Goal: Find specific page/section: Find specific page/section

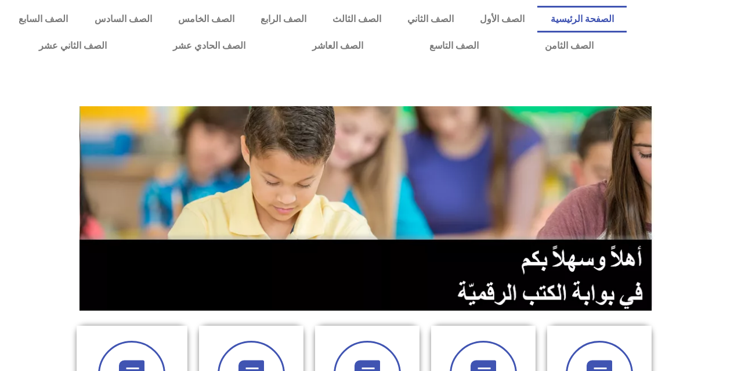
scroll to position [348, 0]
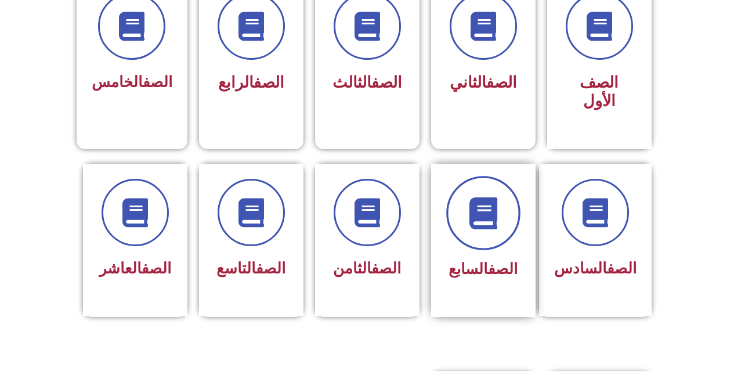
click at [485, 197] on icon at bounding box center [483, 213] width 32 height 32
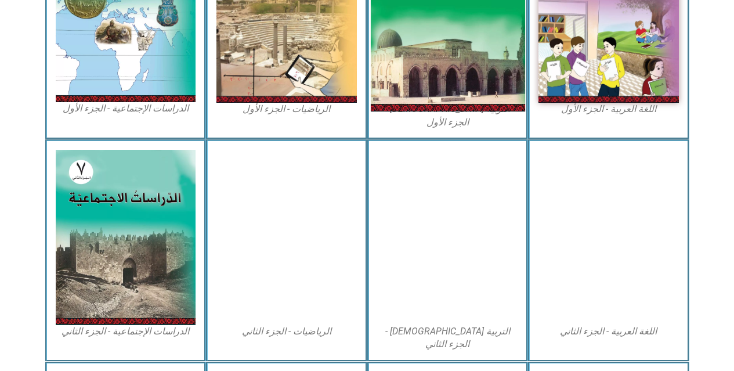
scroll to position [522, 0]
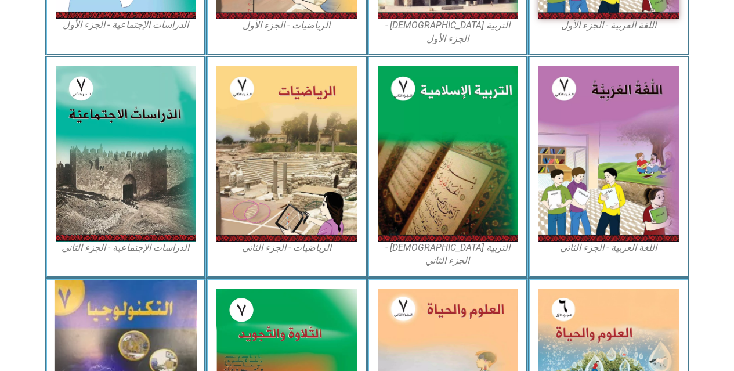
scroll to position [580, 0]
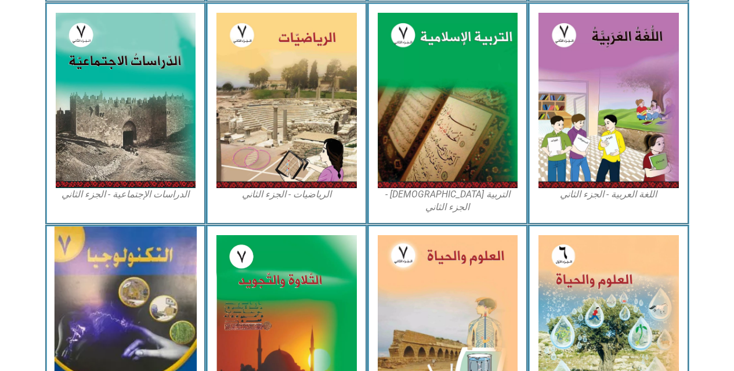
click at [145, 295] on img at bounding box center [126, 322] width 142 height 192
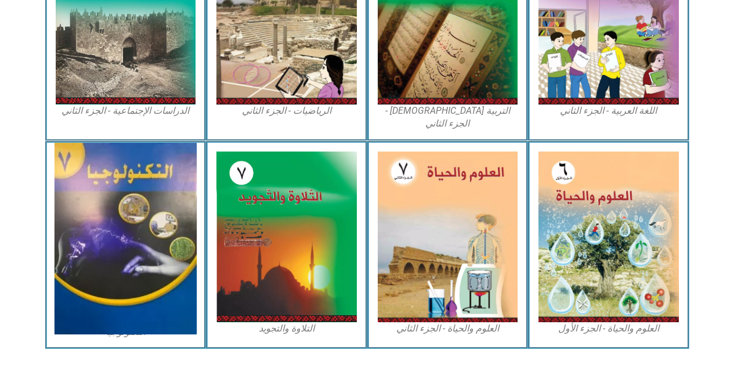
scroll to position [665, 0]
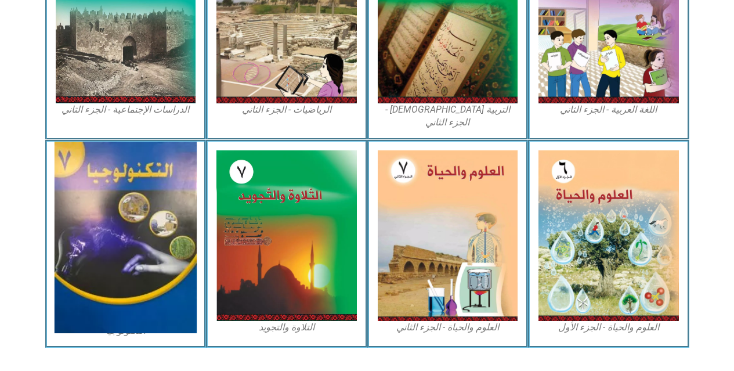
drag, startPoint x: 139, startPoint y: 291, endPoint x: 137, endPoint y: 279, distance: 11.8
click at [139, 290] on img at bounding box center [126, 238] width 142 height 192
drag, startPoint x: 146, startPoint y: 152, endPoint x: 103, endPoint y: 156, distance: 42.5
click at [146, 151] on img at bounding box center [126, 238] width 142 height 192
click at [104, 162] on img at bounding box center [126, 238] width 142 height 192
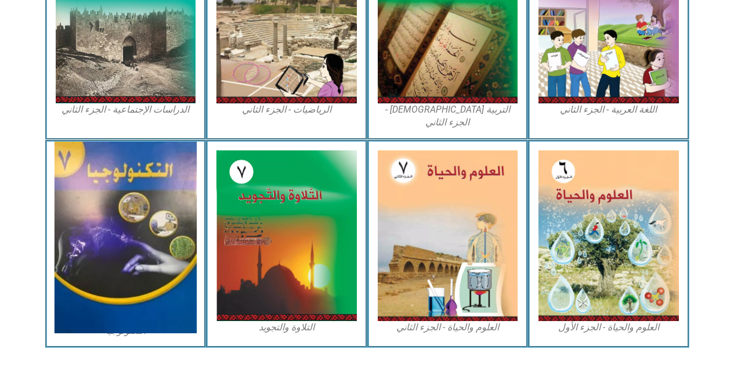
click at [172, 192] on img at bounding box center [126, 238] width 142 height 192
click at [168, 193] on img at bounding box center [126, 238] width 142 height 192
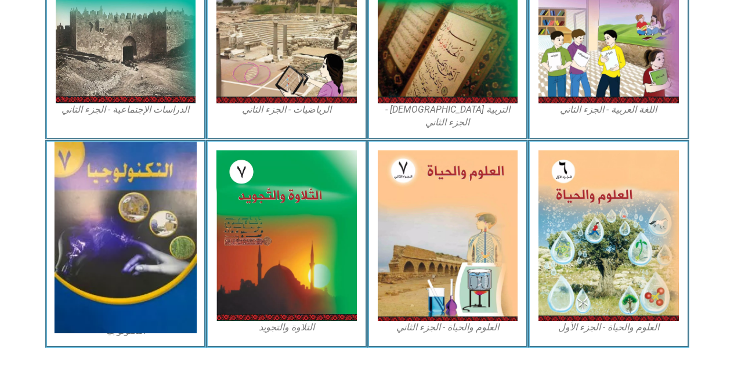
click at [168, 194] on img at bounding box center [126, 238] width 142 height 192
click at [141, 203] on img at bounding box center [126, 238] width 142 height 192
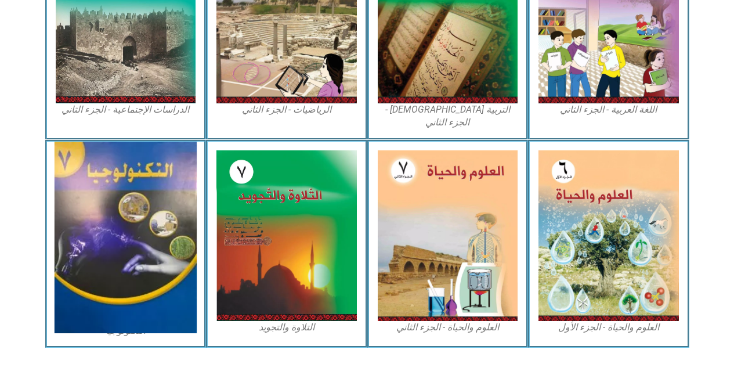
click at [141, 203] on img at bounding box center [126, 238] width 142 height 192
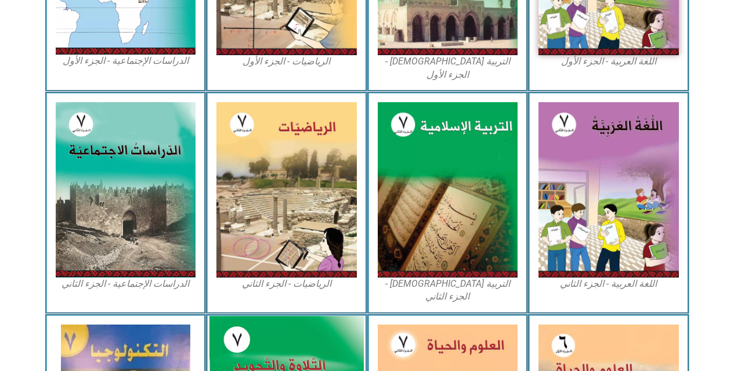
scroll to position [433, 0]
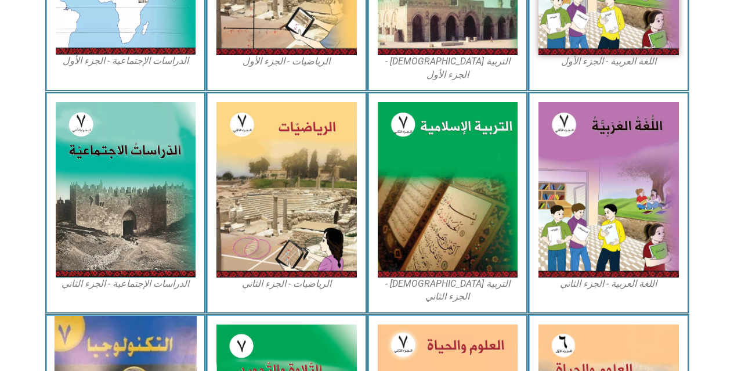
scroll to position [549, 0]
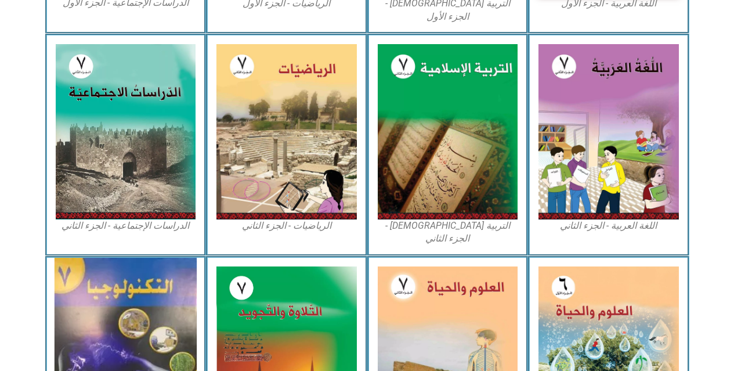
click at [166, 346] on img at bounding box center [126, 354] width 142 height 192
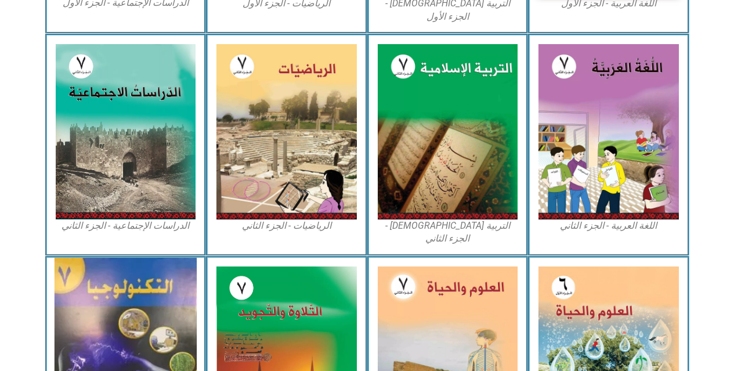
click at [182, 272] on img at bounding box center [126, 354] width 142 height 192
click at [179, 271] on img at bounding box center [126, 354] width 142 height 192
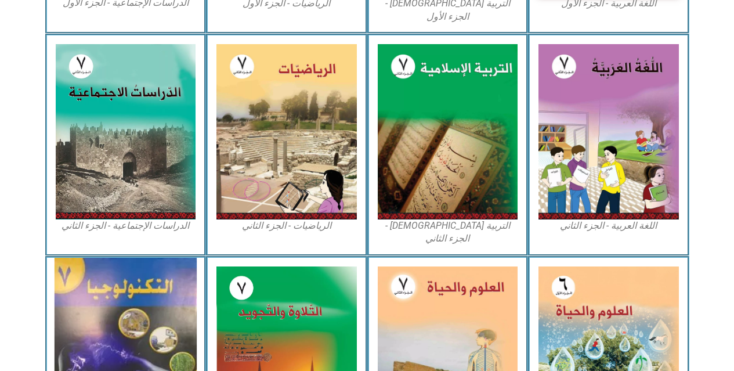
click at [179, 271] on img at bounding box center [126, 354] width 142 height 192
click at [179, 272] on img at bounding box center [126, 354] width 142 height 192
click at [180, 272] on img at bounding box center [126, 354] width 142 height 192
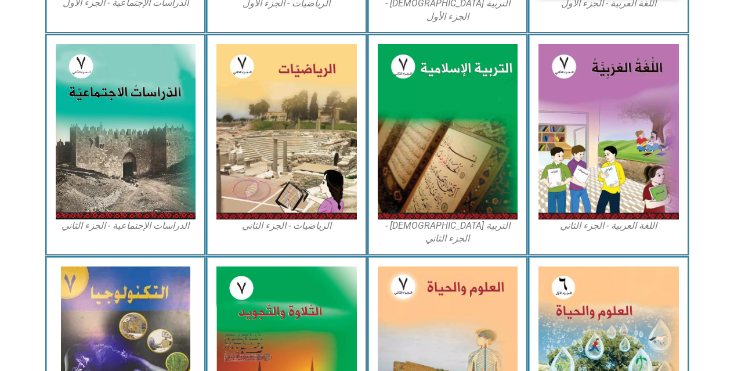
drag, startPoint x: 180, startPoint y: 272, endPoint x: 27, endPoint y: 300, distance: 155.2
click at [27, 300] on icon at bounding box center [366, 292] width 735 height 74
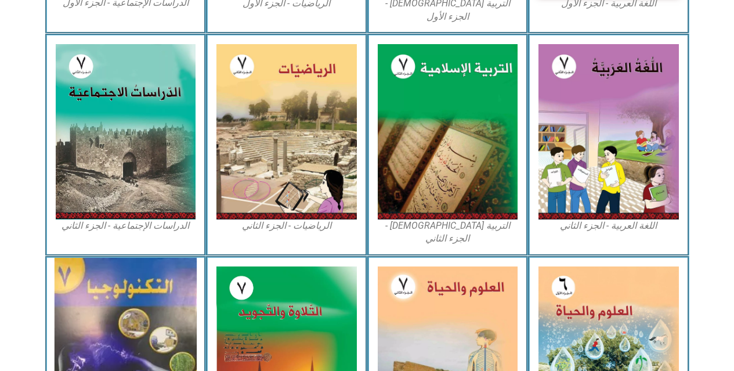
click at [110, 287] on img at bounding box center [126, 354] width 142 height 192
click at [109, 302] on img at bounding box center [126, 354] width 142 height 192
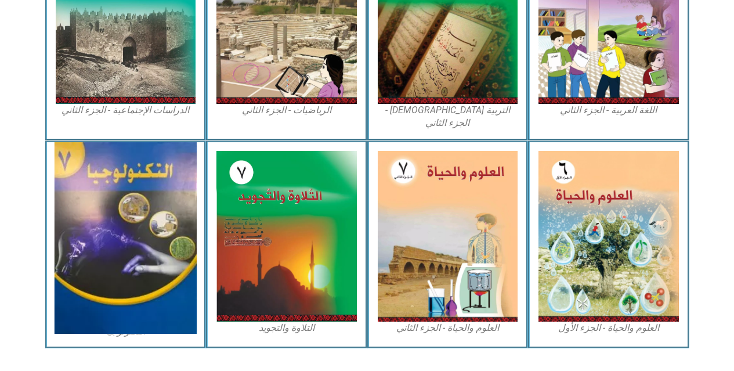
scroll to position [665, 0]
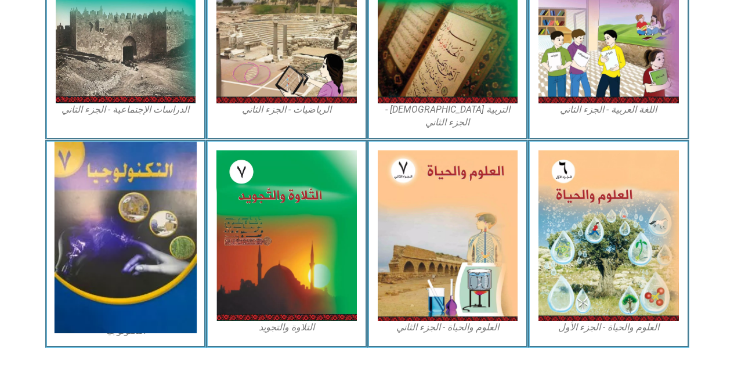
click at [155, 227] on img at bounding box center [126, 238] width 142 height 192
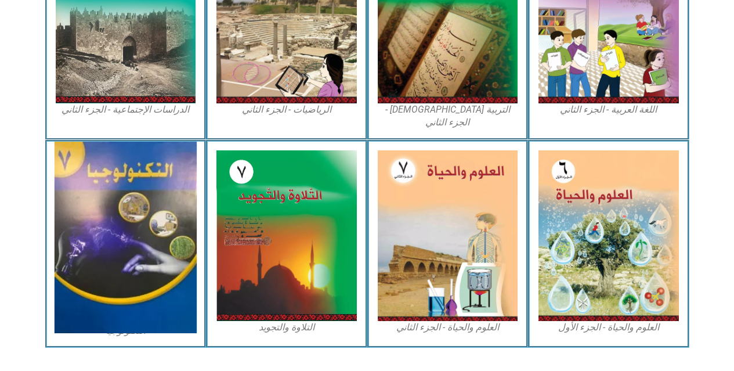
click at [155, 227] on img at bounding box center [126, 238] width 142 height 192
drag, startPoint x: 155, startPoint y: 227, endPoint x: 168, endPoint y: 218, distance: 15.8
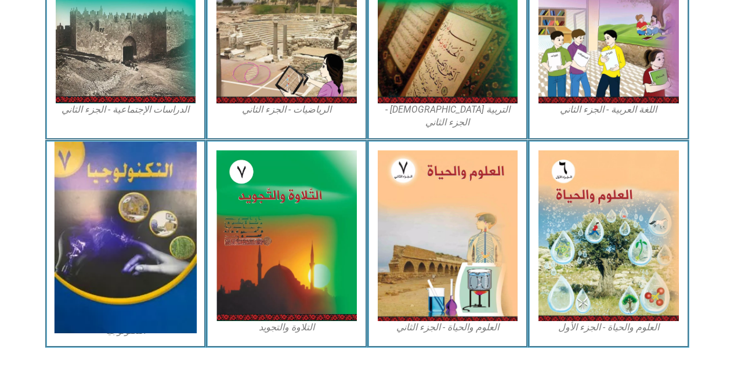
click at [160, 223] on img at bounding box center [126, 238] width 142 height 192
click at [168, 218] on img at bounding box center [126, 238] width 142 height 192
drag, startPoint x: 168, startPoint y: 218, endPoint x: 154, endPoint y: 221, distance: 13.7
click at [154, 221] on img at bounding box center [126, 238] width 142 height 192
